Goal: Task Accomplishment & Management: Manage account settings

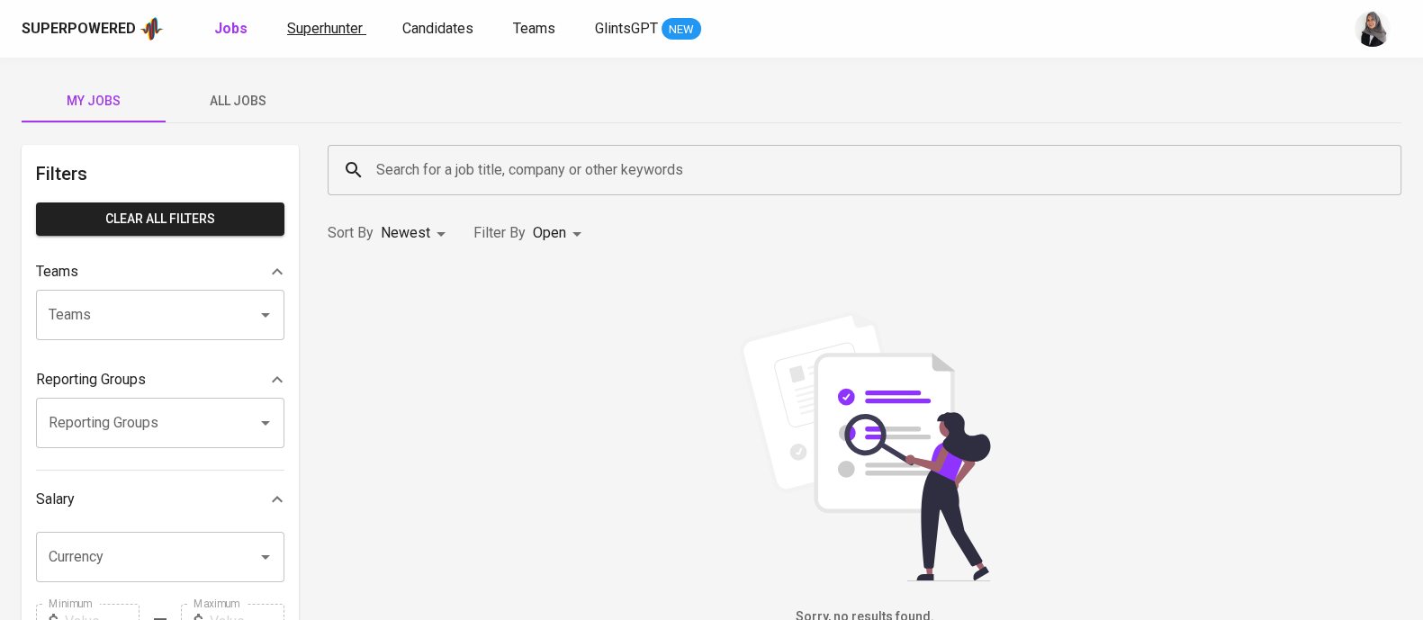
click at [355, 27] on span "Superhunter" at bounding box center [325, 28] width 76 height 17
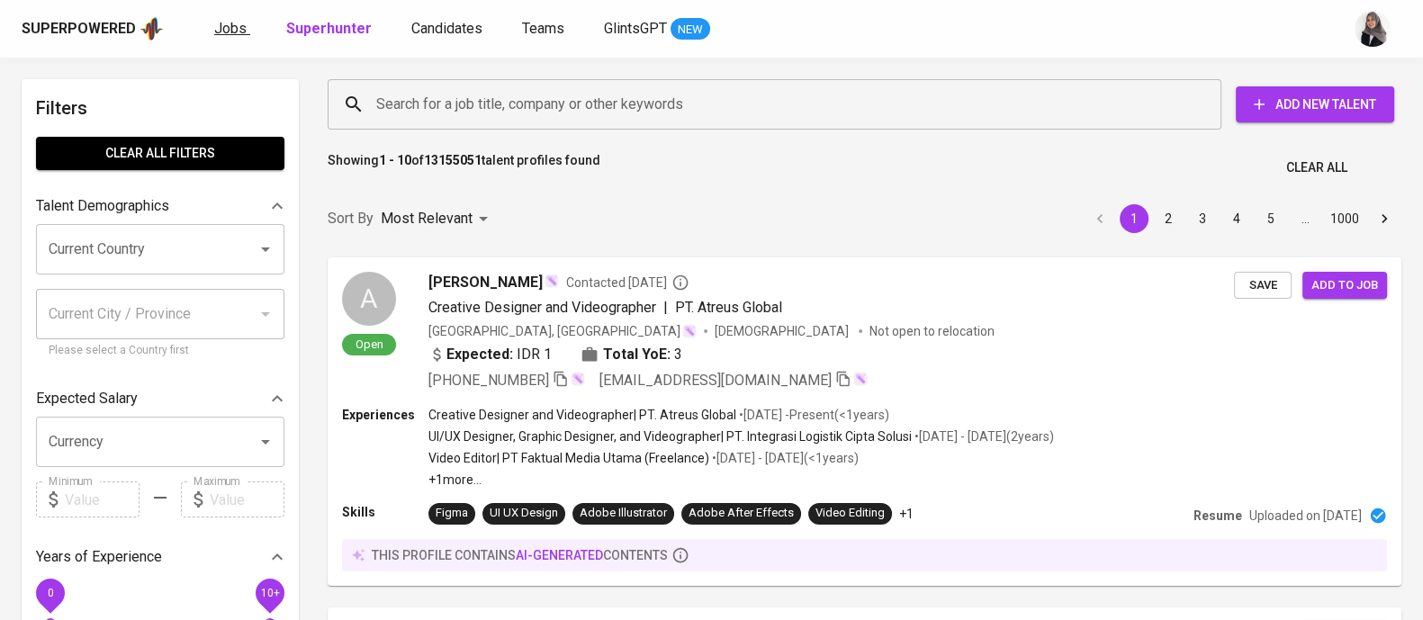
click at [237, 18] on link "Jobs" at bounding box center [232, 29] width 36 height 23
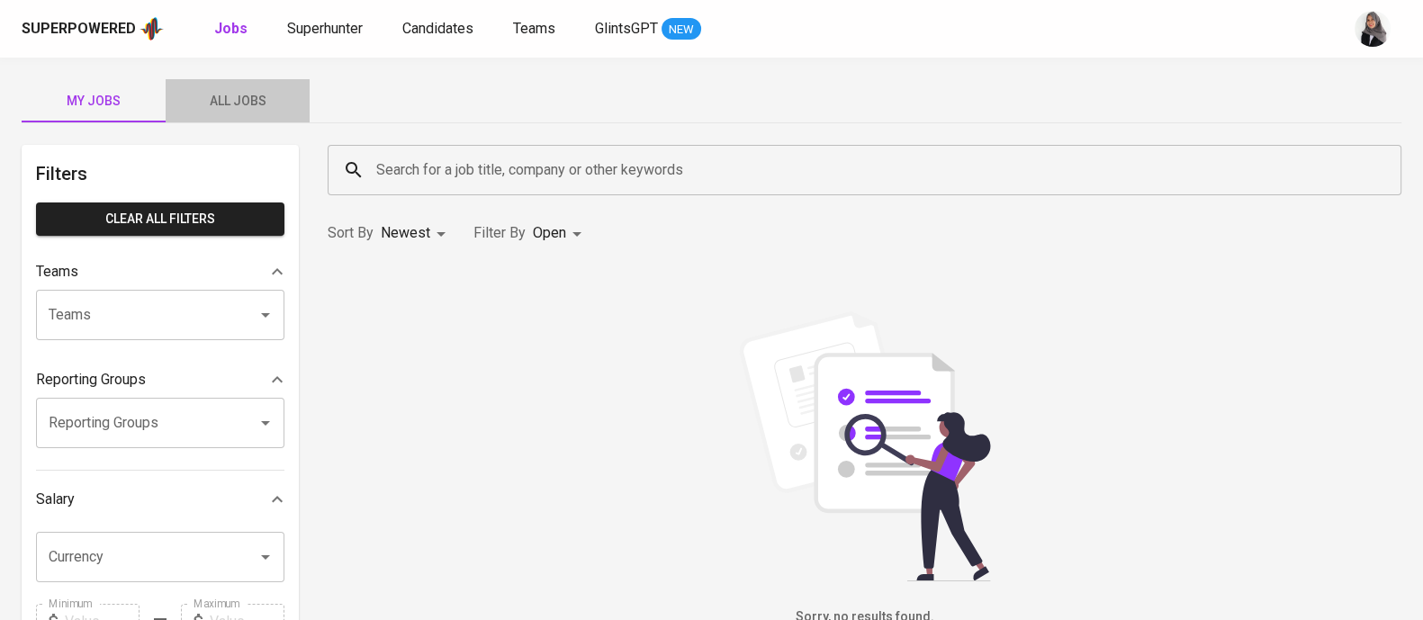
click at [234, 105] on span "All Jobs" at bounding box center [237, 101] width 122 height 23
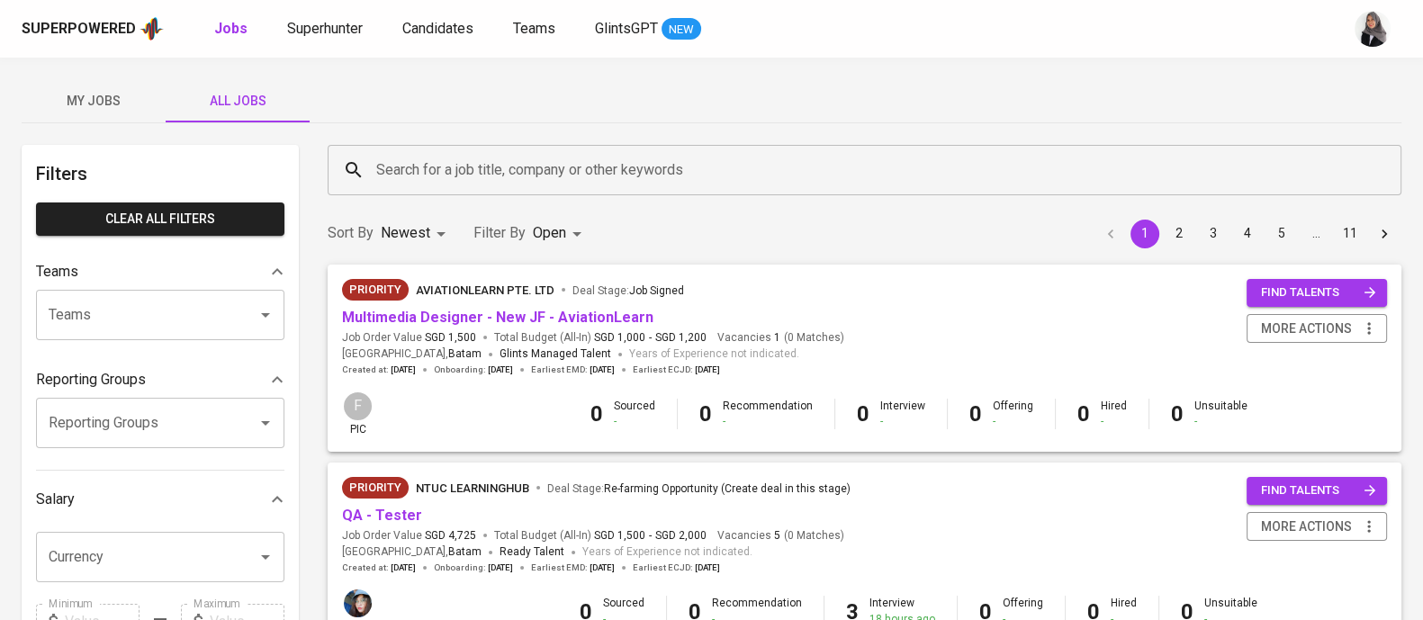
click at [1052, 84] on div "My Jobs All Jobs" at bounding box center [712, 100] width 1380 height 43
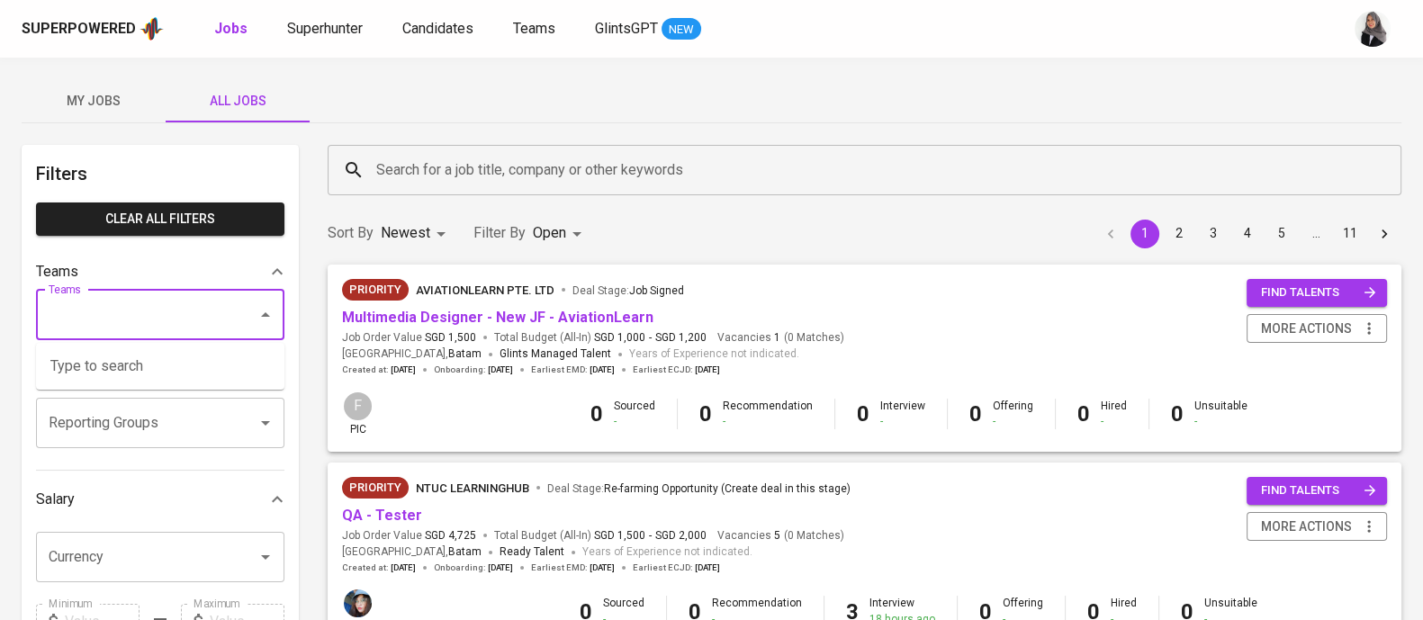
click at [116, 310] on input "Teams" at bounding box center [135, 315] width 182 height 34
click at [136, 353] on li "Pod Eva" at bounding box center [160, 366] width 248 height 32
type input "eva"
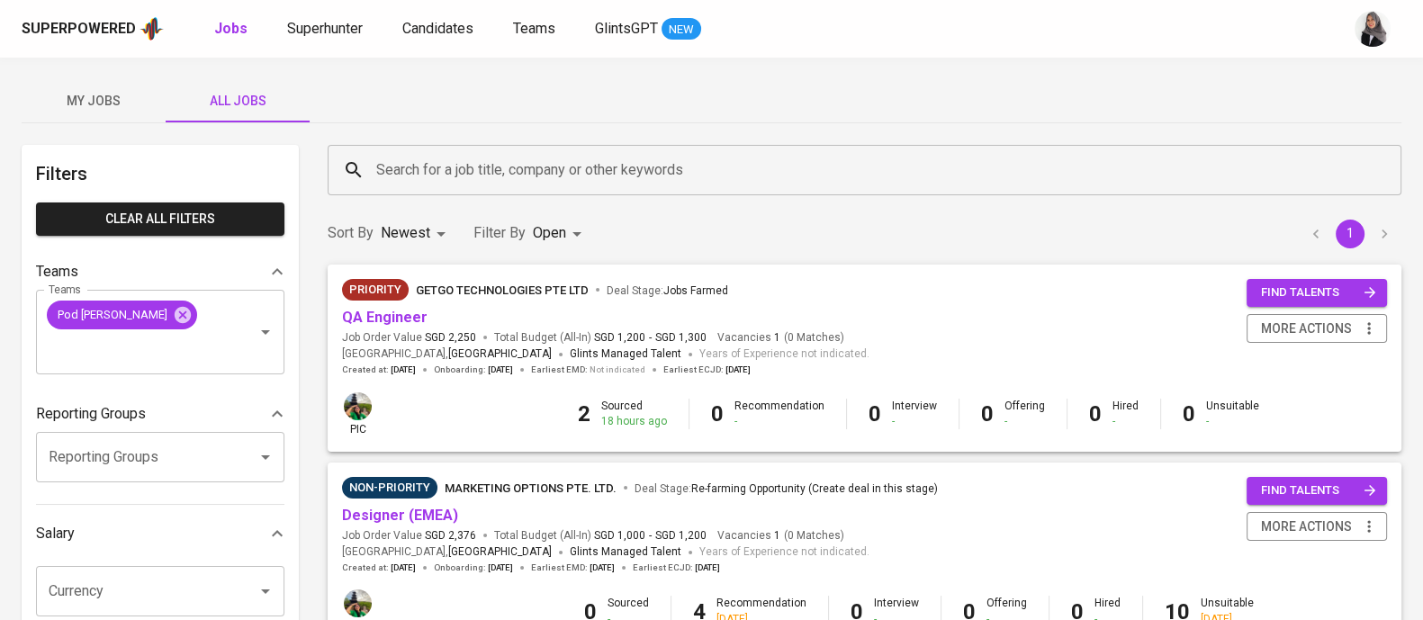
scroll to position [51, 0]
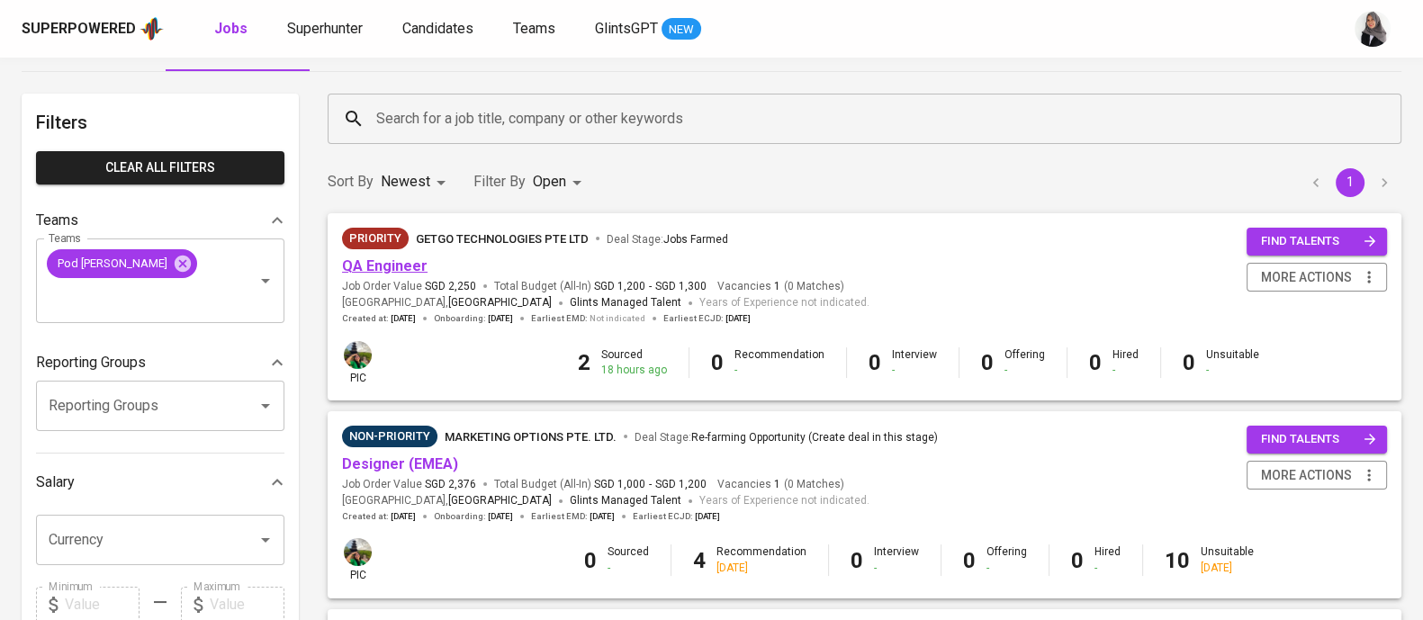
click at [405, 269] on link "QA Engineer" at bounding box center [385, 265] width 86 height 17
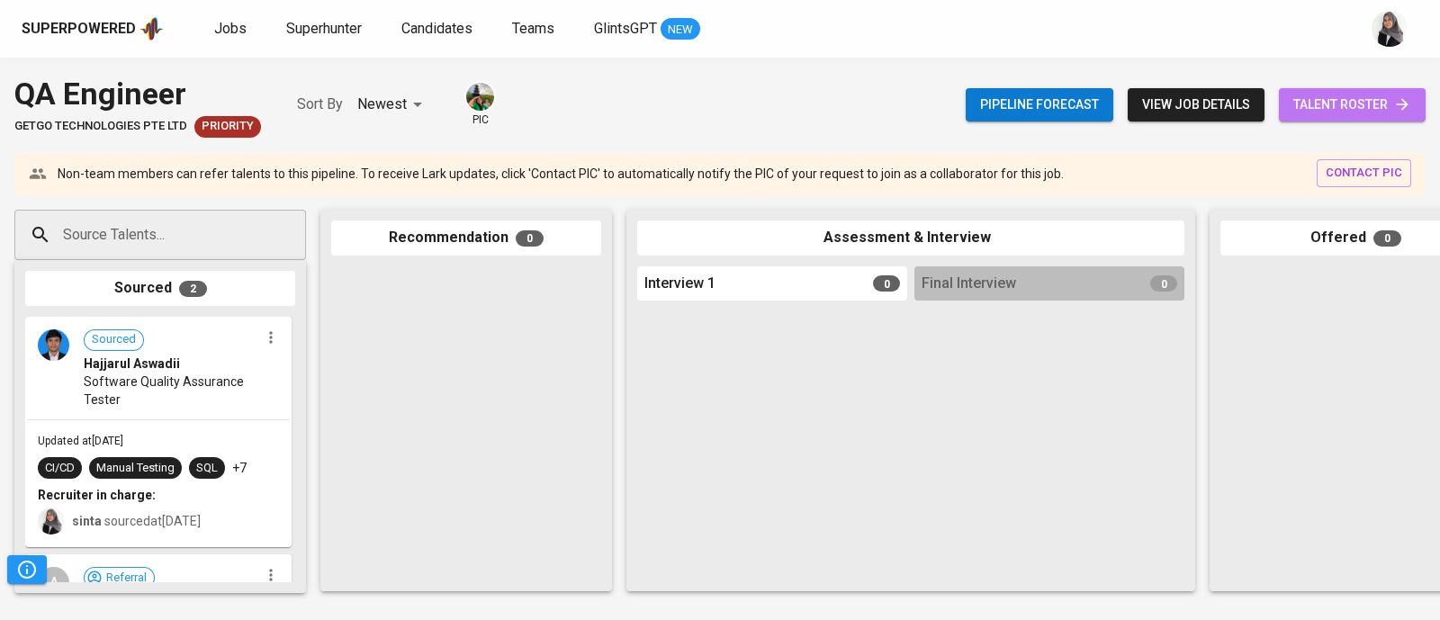
click at [1367, 111] on span "talent roster" at bounding box center [1353, 105] width 118 height 23
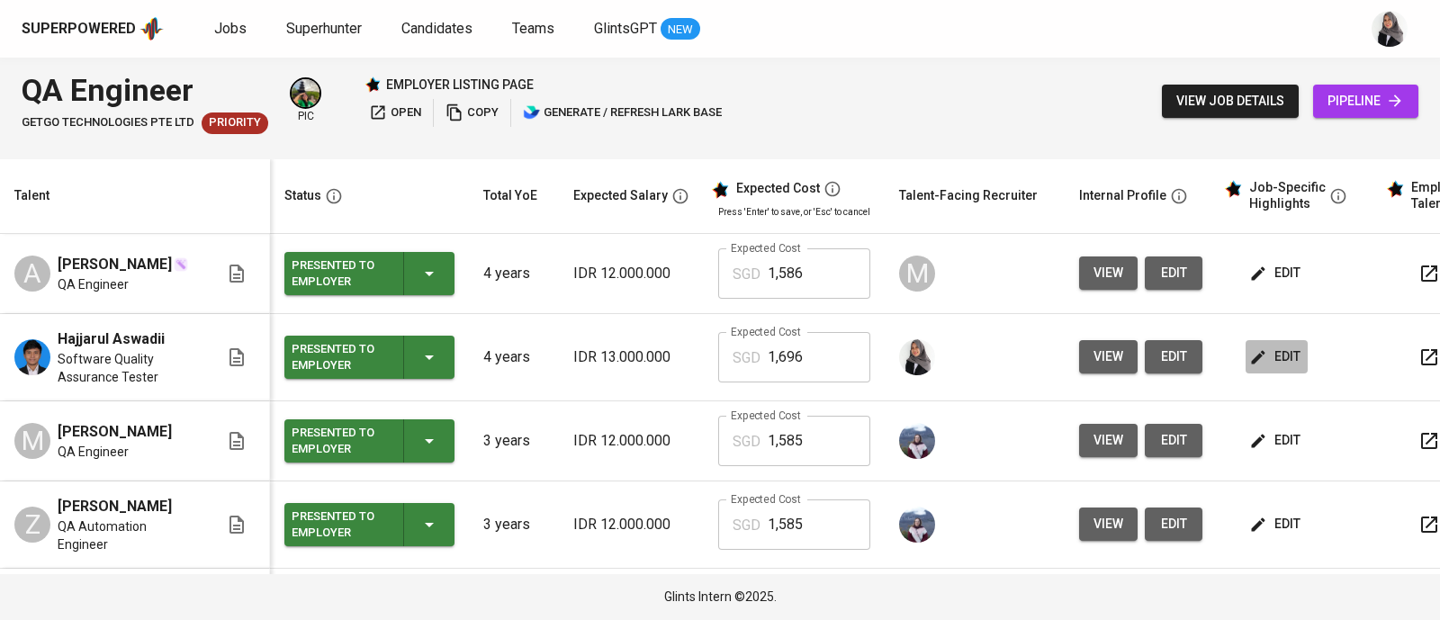
click at [1269, 347] on span "edit" at bounding box center [1277, 357] width 48 height 23
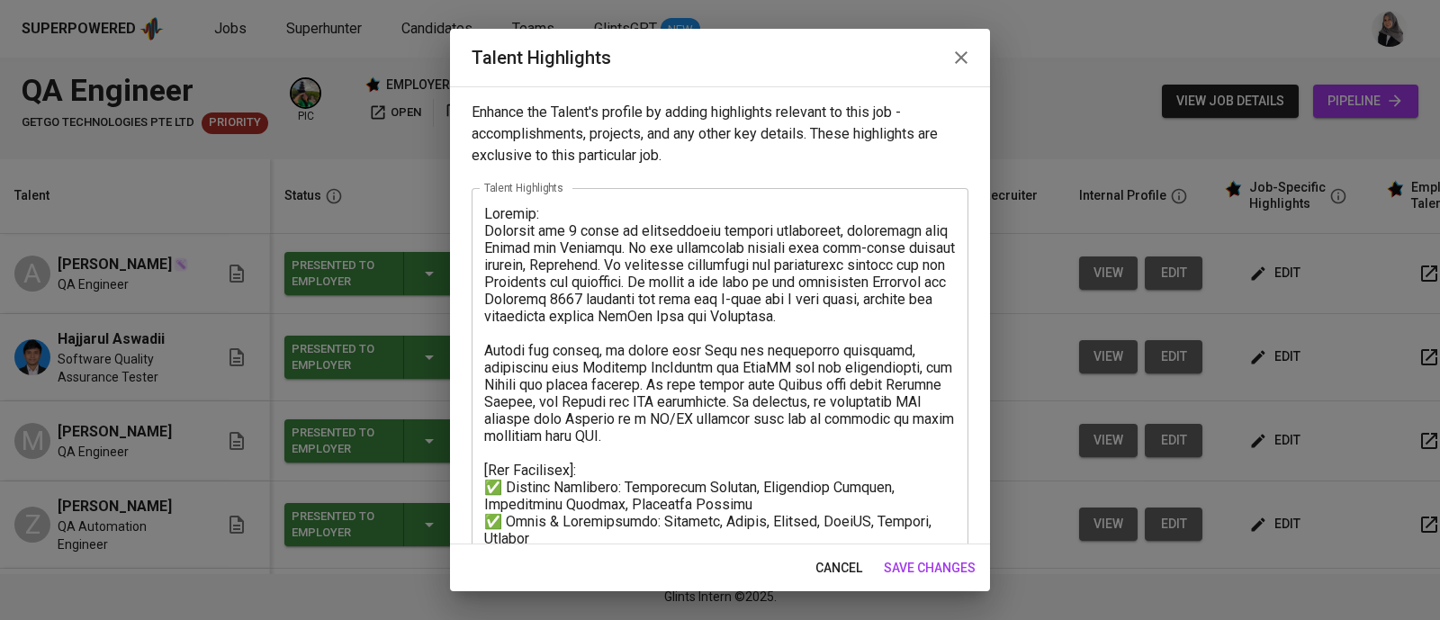
scroll to position [273, 0]
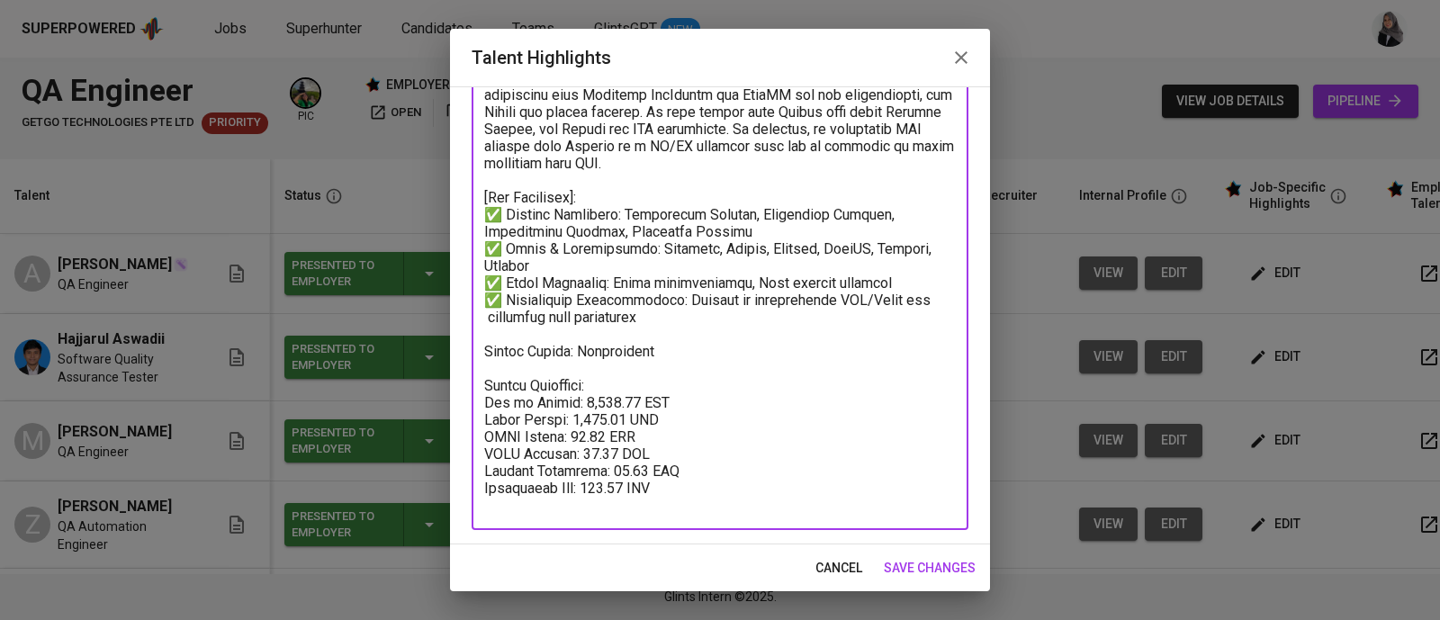
click at [672, 332] on textarea at bounding box center [720, 223] width 472 height 582
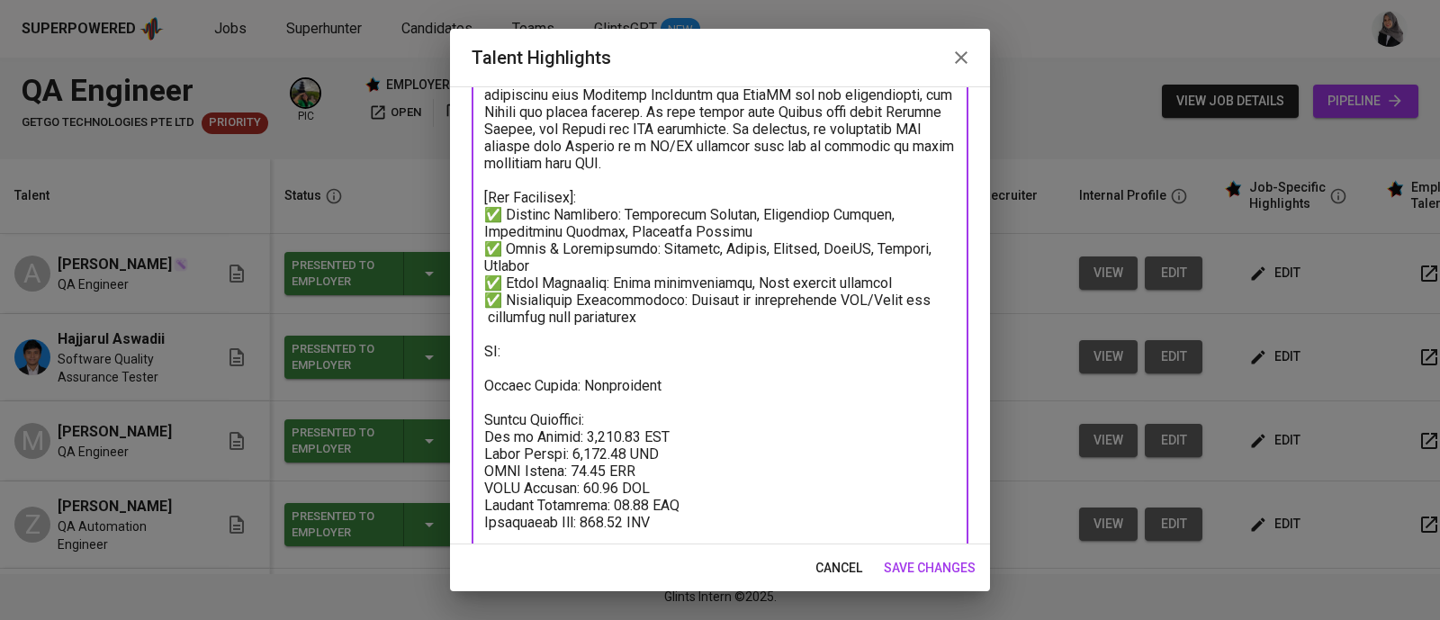
type textarea "Loremip: Dolorsit ame 8 conse ad elitseddoeiu tempori utlaboreet, doloremagn al…"
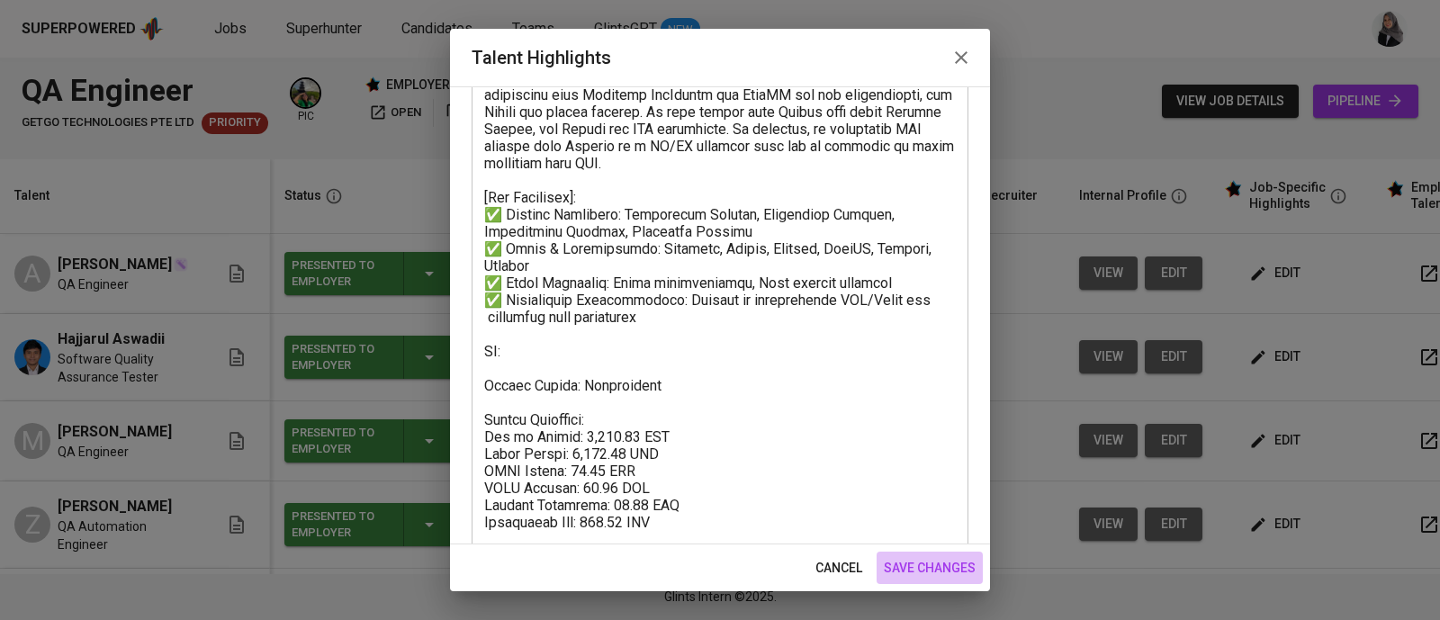
click at [959, 573] on span "save changes" at bounding box center [930, 568] width 92 height 23
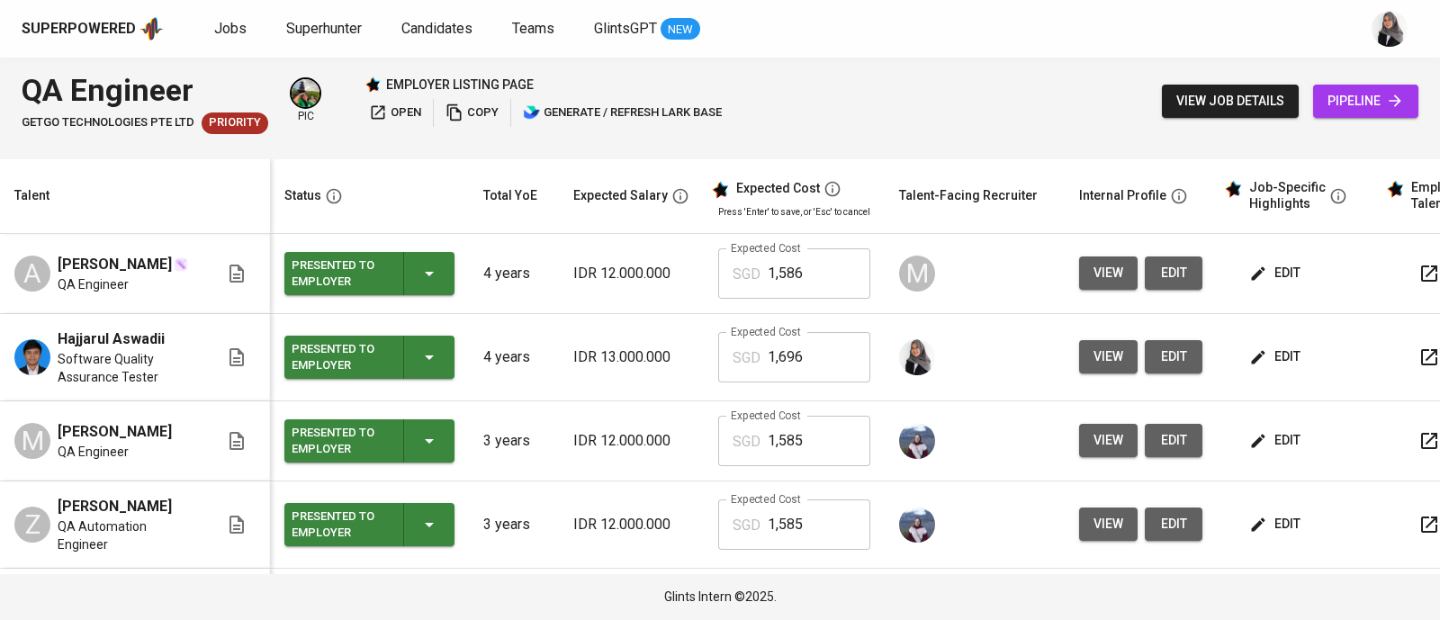
click at [1256, 353] on icon "button" at bounding box center [1259, 357] width 14 height 14
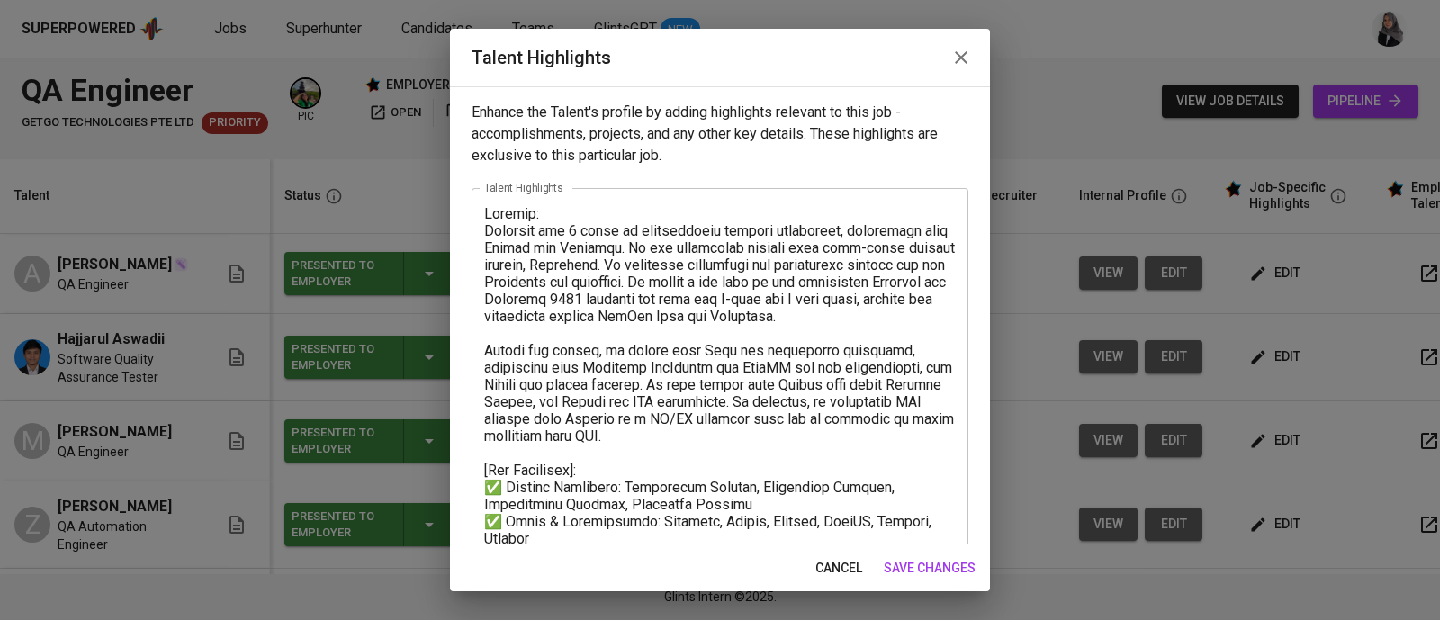
scroll to position [307, 0]
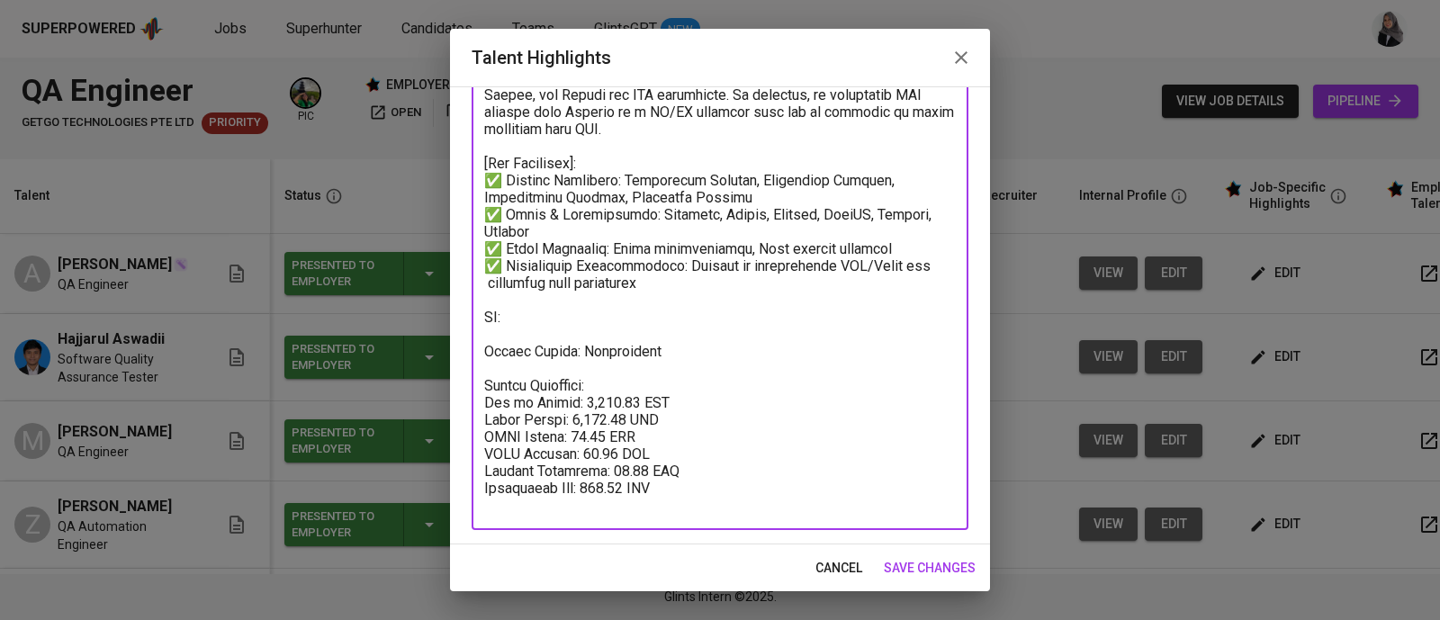
click at [565, 342] on textarea at bounding box center [720, 206] width 472 height 616
click at [544, 332] on textarea at bounding box center [720, 206] width 472 height 616
paste textarea "[URL][DOMAIN_NAME]"
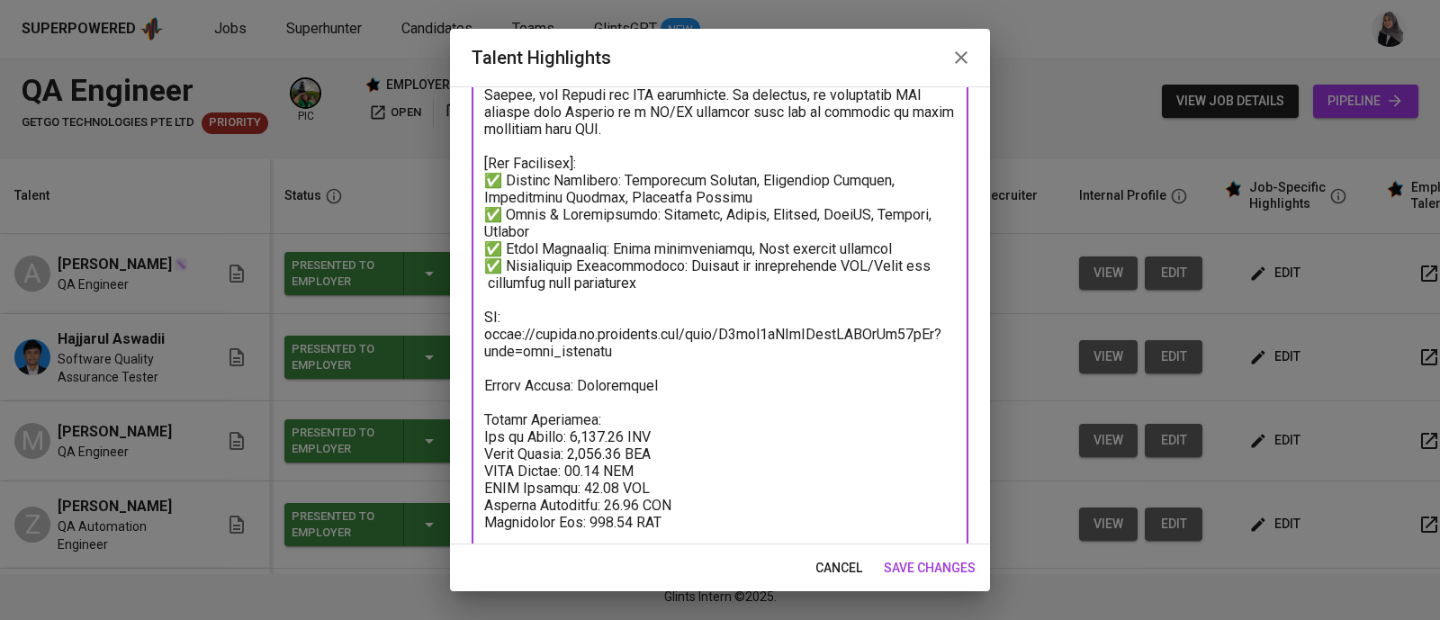
type textarea "Loremip: Dolorsit ame 8 conse ad elitseddoeiu tempori utlaboreet, doloremagn al…"
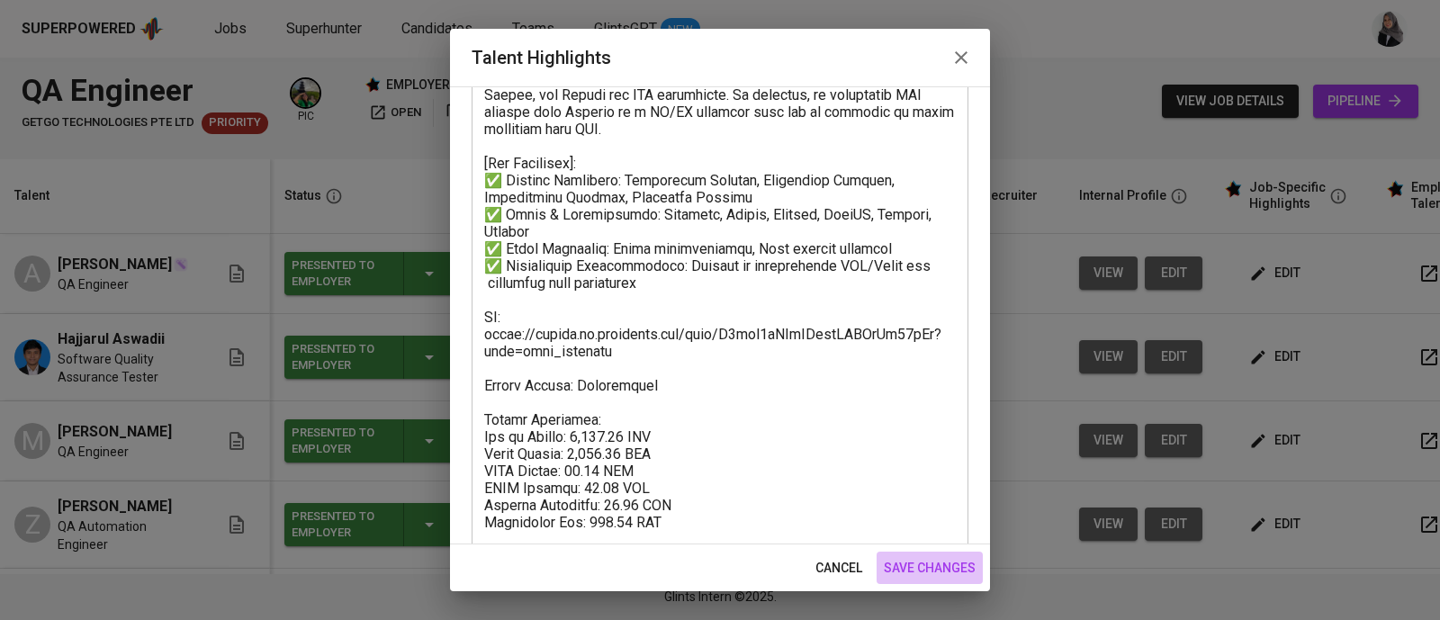
click at [922, 573] on span "save changes" at bounding box center [930, 568] width 92 height 23
